Goal: Task Accomplishment & Management: Use online tool/utility

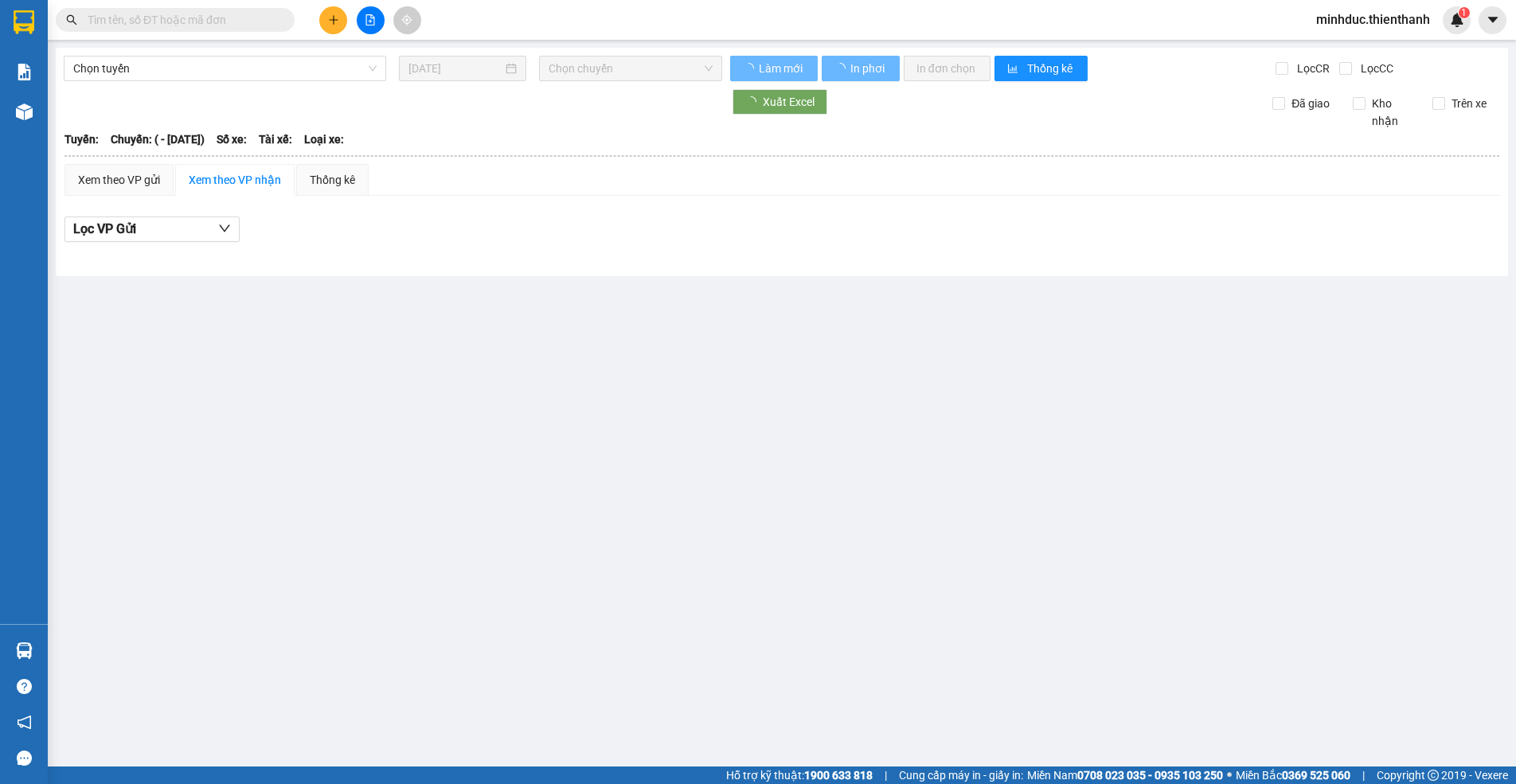
type input "14/11/2024"
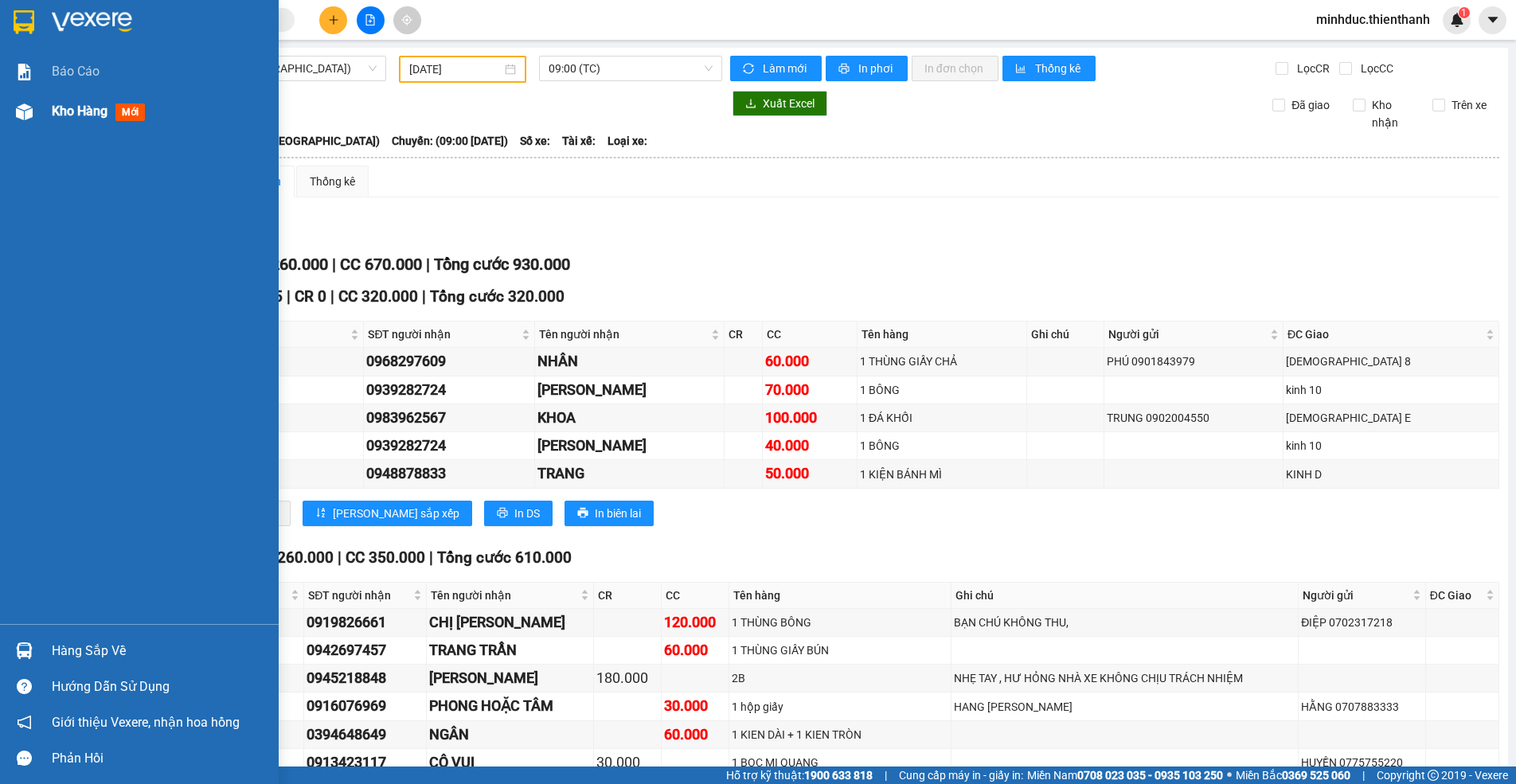
click at [63, 117] on span "Kho hàng" at bounding box center [79, 110] width 56 height 15
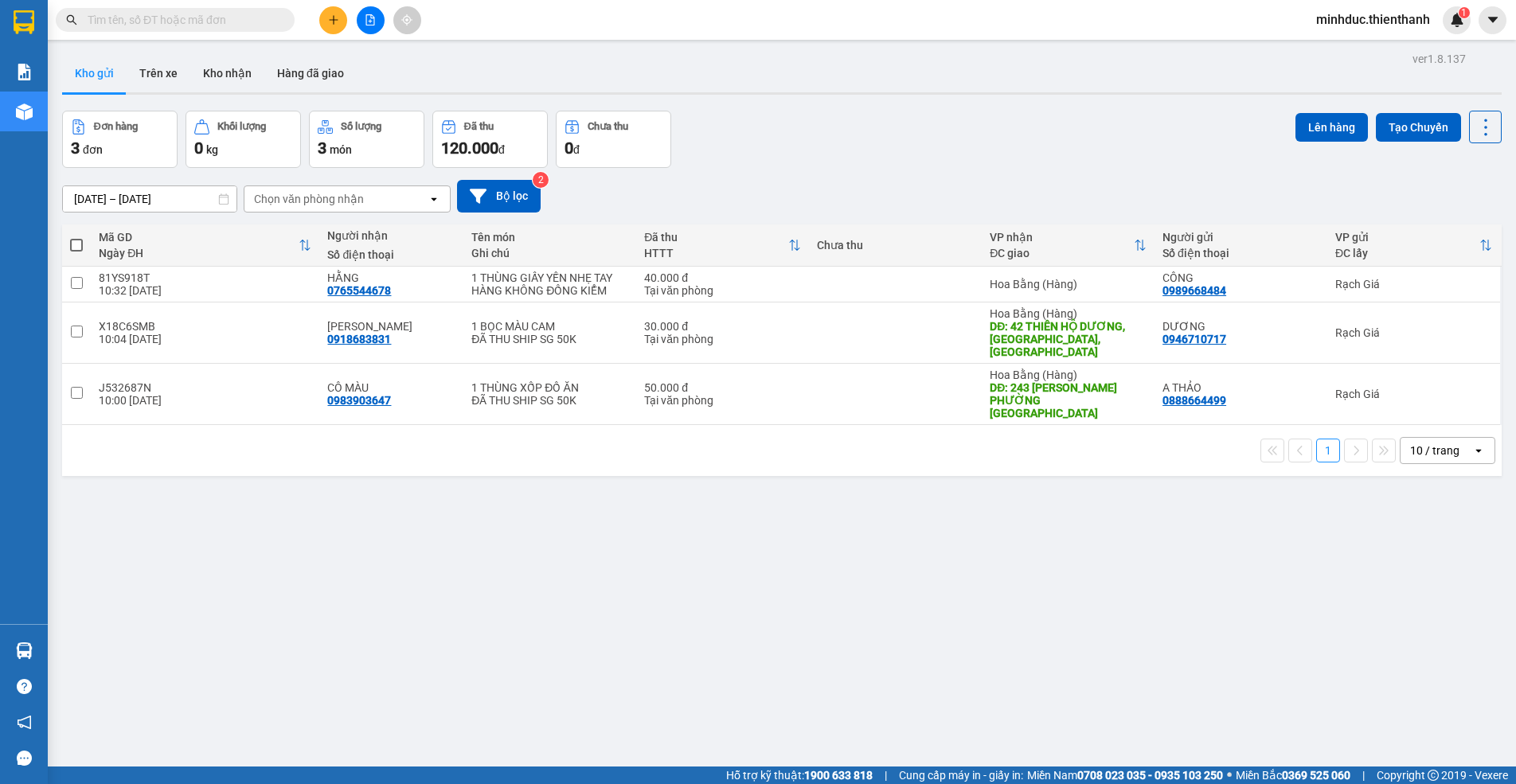
click at [215, 24] on input "text" at bounding box center [182, 20] width 188 height 18
click at [369, 27] on button at bounding box center [371, 20] width 27 height 27
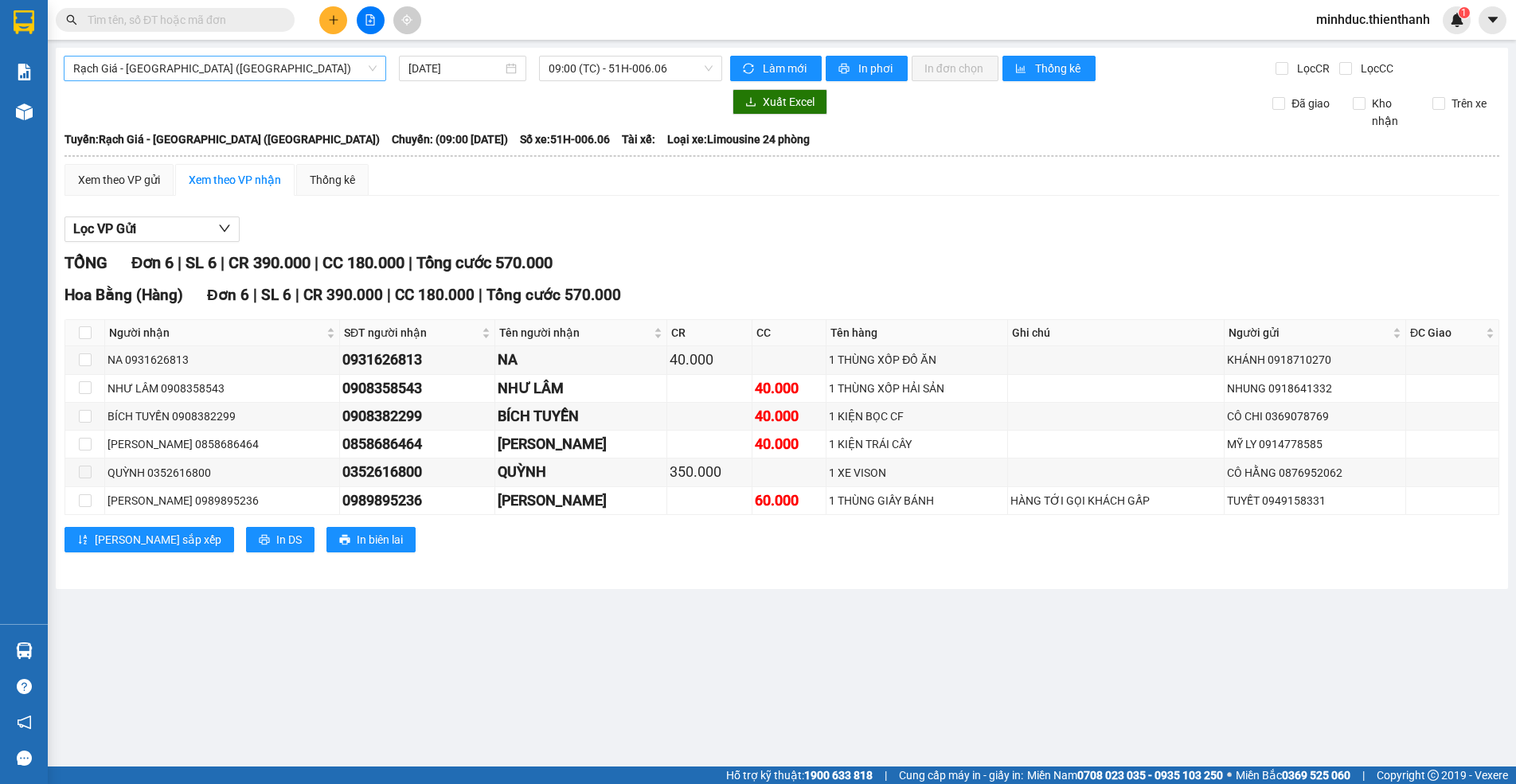
click at [240, 69] on span "Rạch Giá - [GEOGRAPHIC_DATA] ([GEOGRAPHIC_DATA])" at bounding box center [225, 69] width 303 height 24
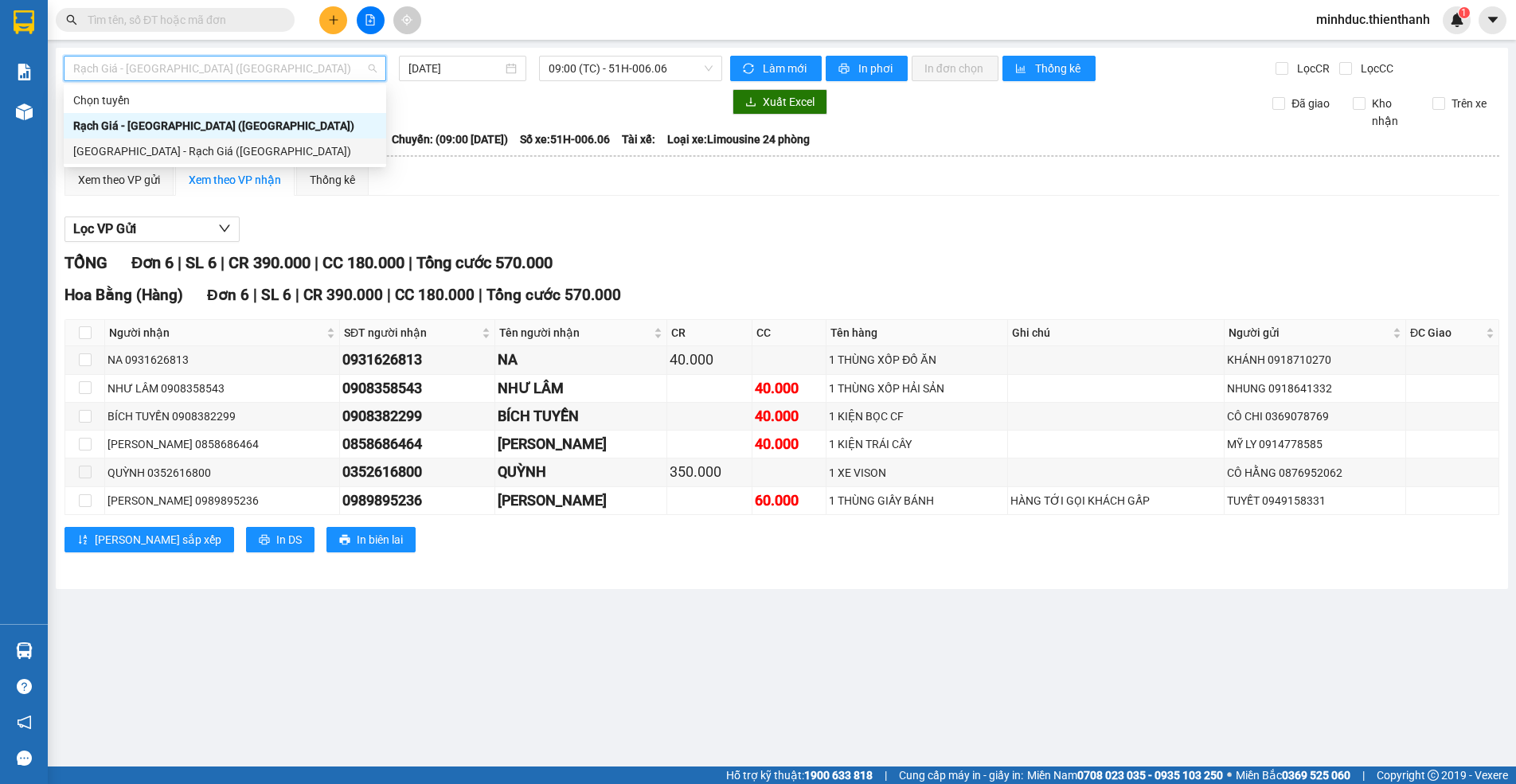
click at [195, 154] on div "[GEOGRAPHIC_DATA] - Rạch Giá ([GEOGRAPHIC_DATA])" at bounding box center [225, 151] width 303 height 18
type input "[DATE]"
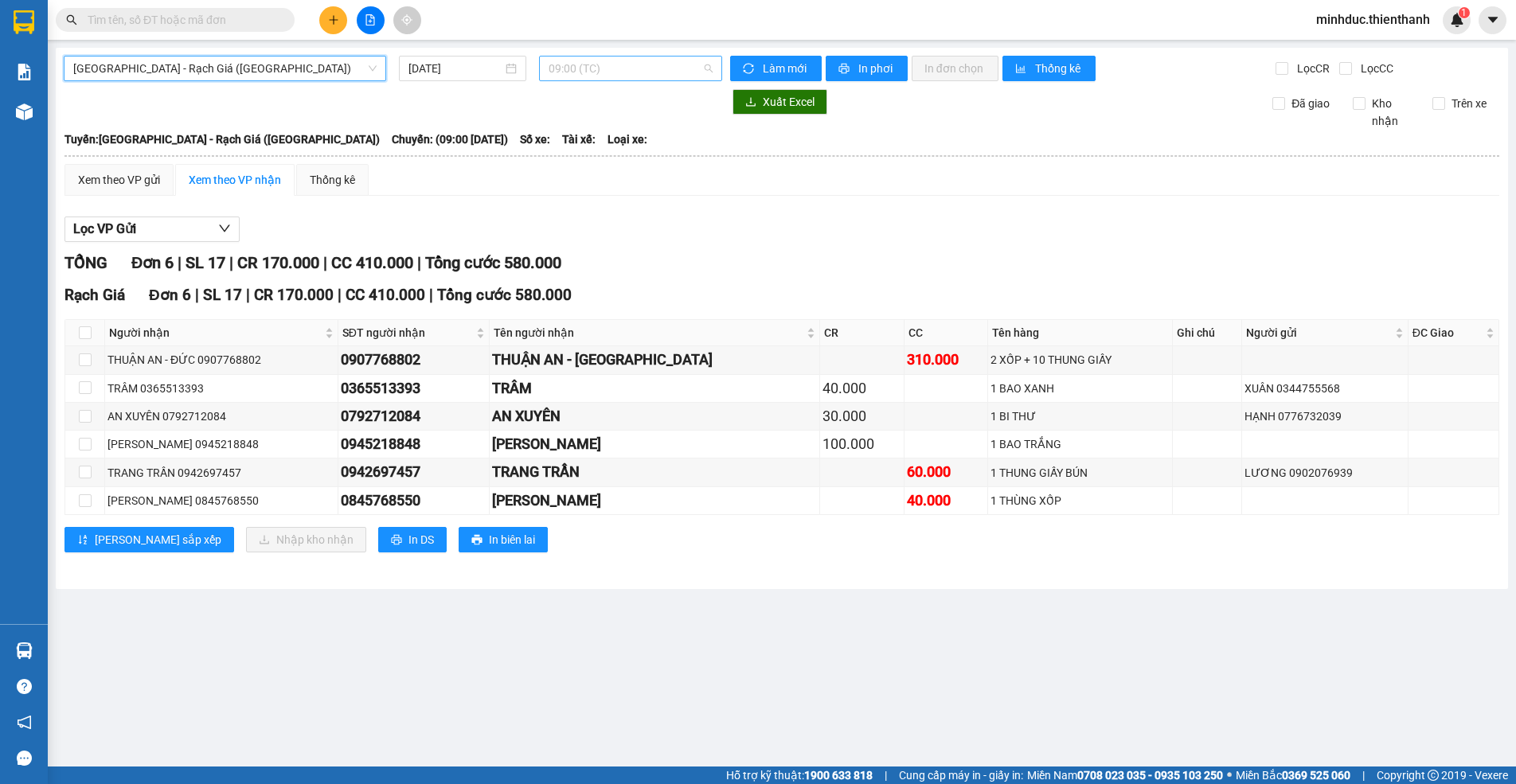
click at [594, 69] on span "09:00 (TC)" at bounding box center [630, 69] width 164 height 24
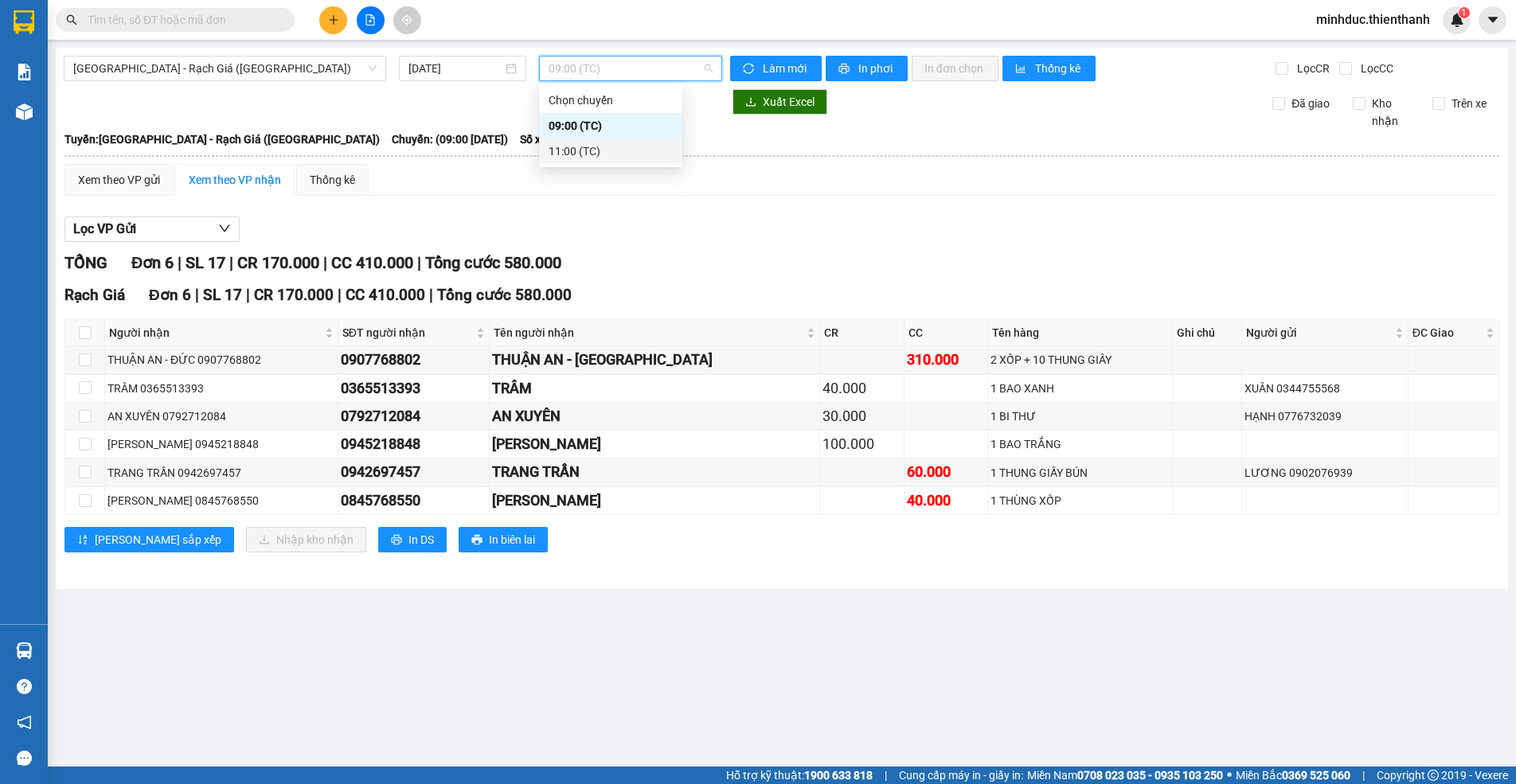
click at [568, 146] on div "11:00 (TC)" at bounding box center [610, 151] width 125 height 18
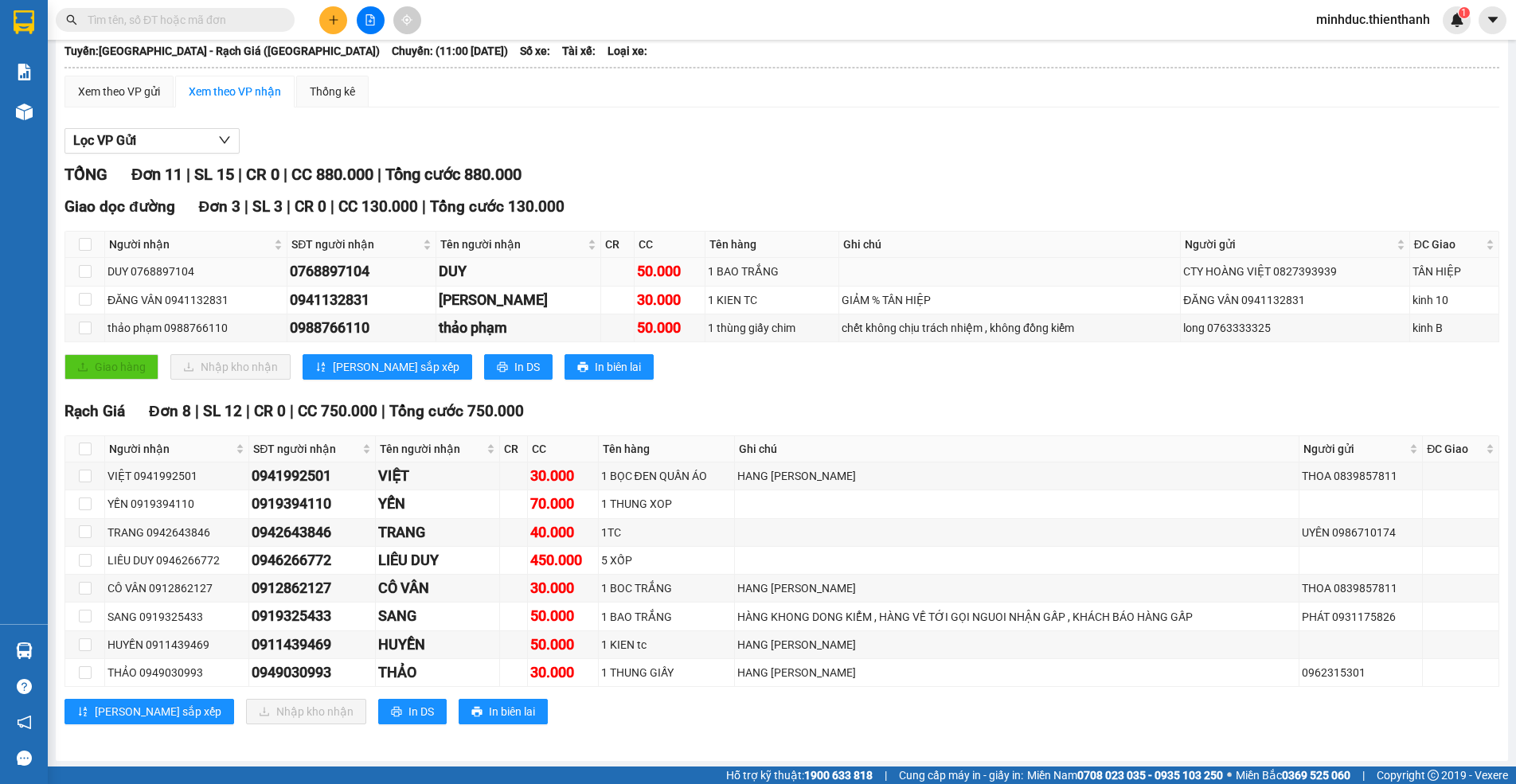
scroll to position [91, 0]
